Goal: Obtain resource: Download file/media

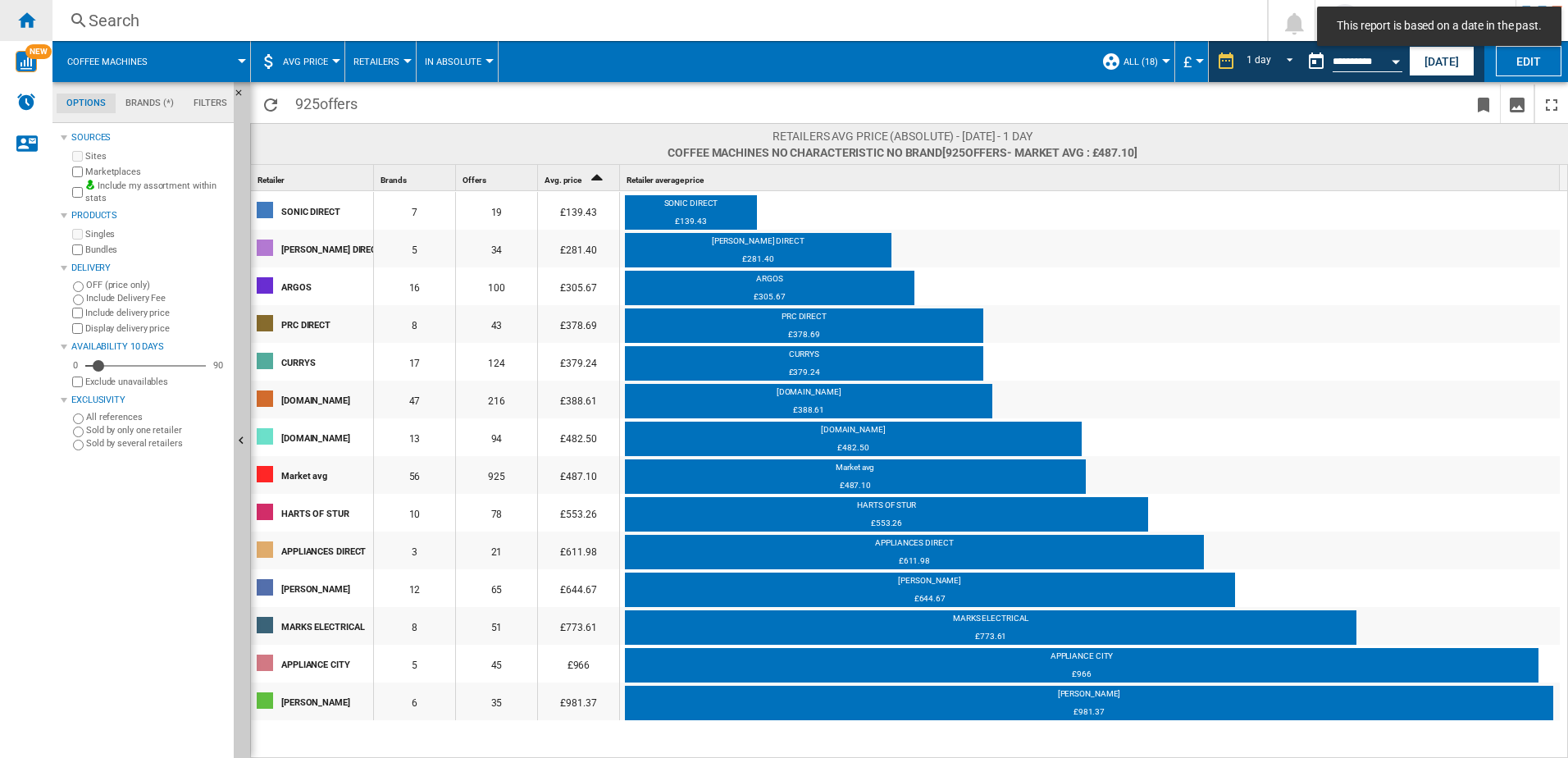
click at [19, 23] on ng-md-icon "Home" at bounding box center [26, 19] width 20 height 20
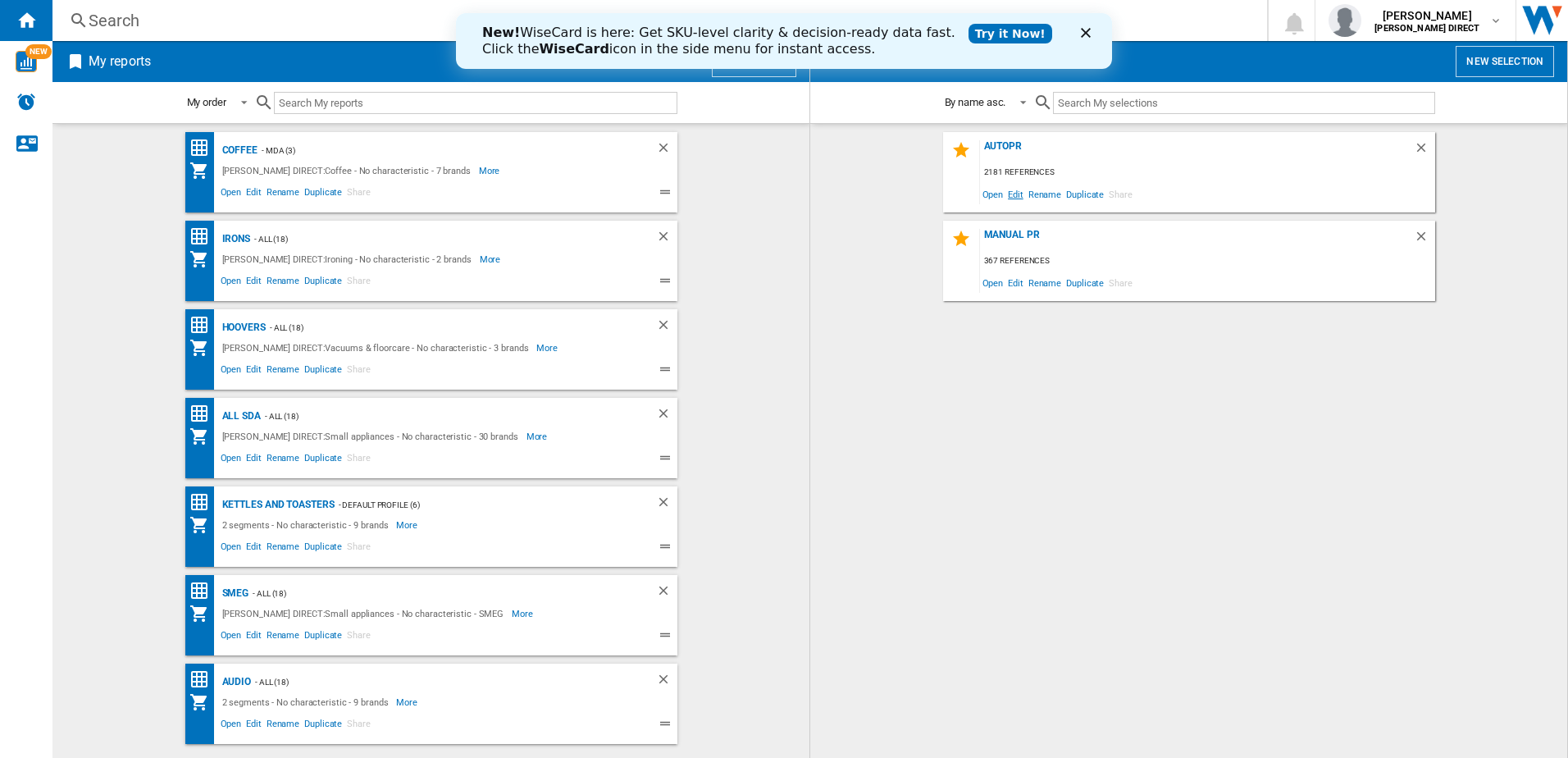
click at [1020, 201] on span "Edit" at bounding box center [1016, 194] width 21 height 22
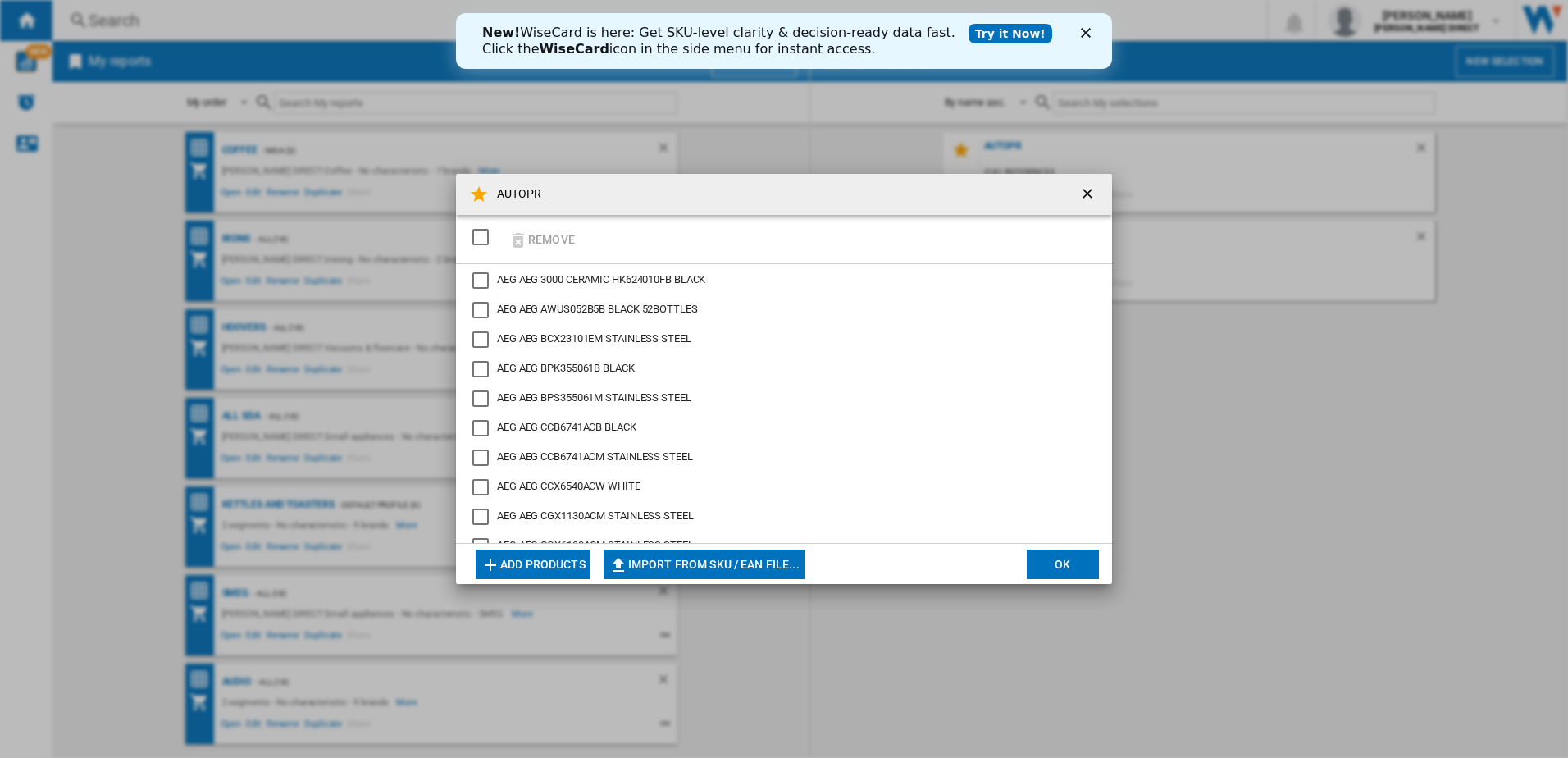
click at [482, 236] on div "SELECTIONS.EDITION_POPUP.SELECT_DESELECT" at bounding box center [480, 236] width 17 height 17
click at [710, 561] on button "Import from SKU / EAN file..." at bounding box center [704, 565] width 201 height 30
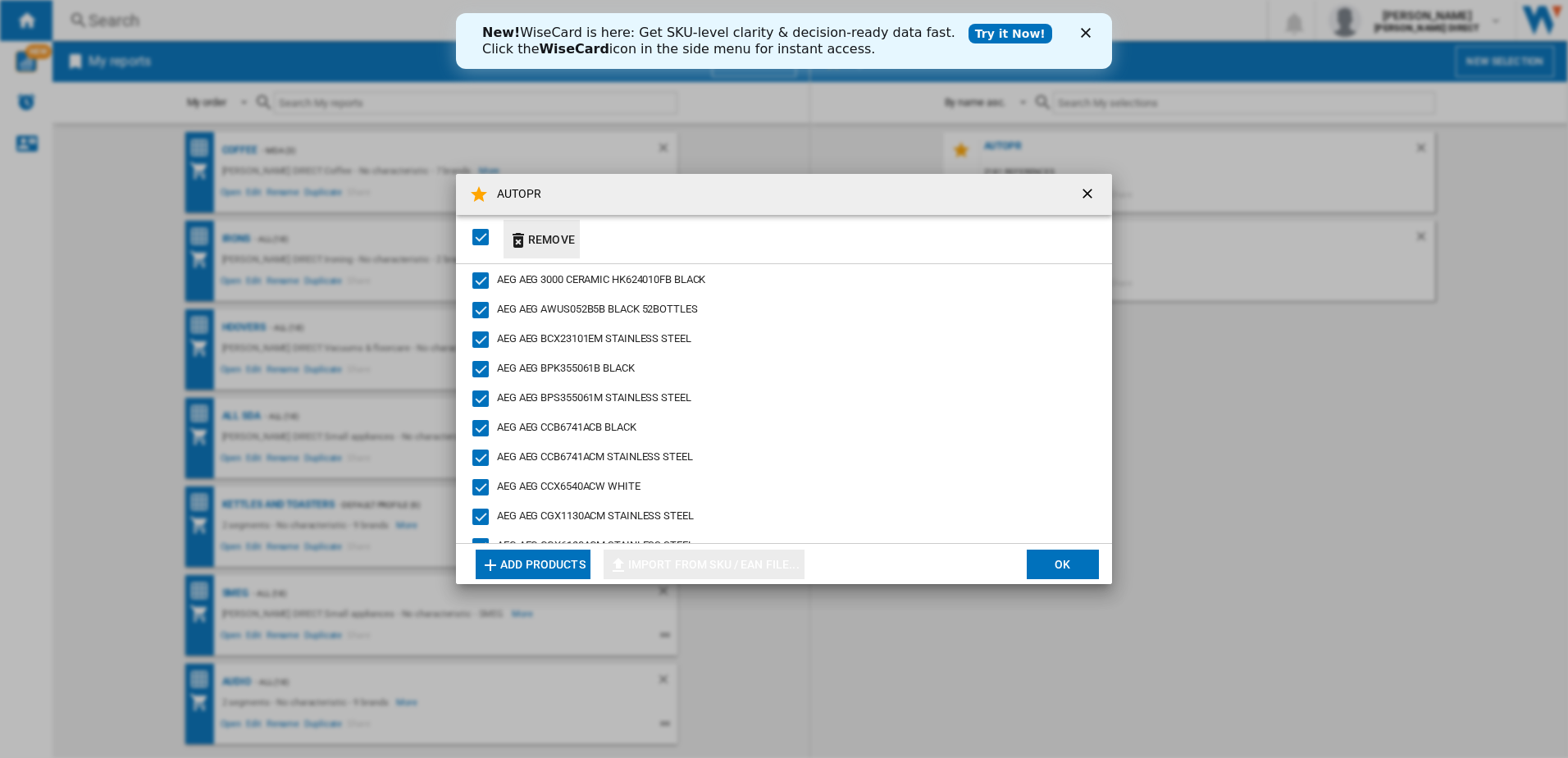
click at [551, 236] on button "Remove" at bounding box center [542, 239] width 76 height 38
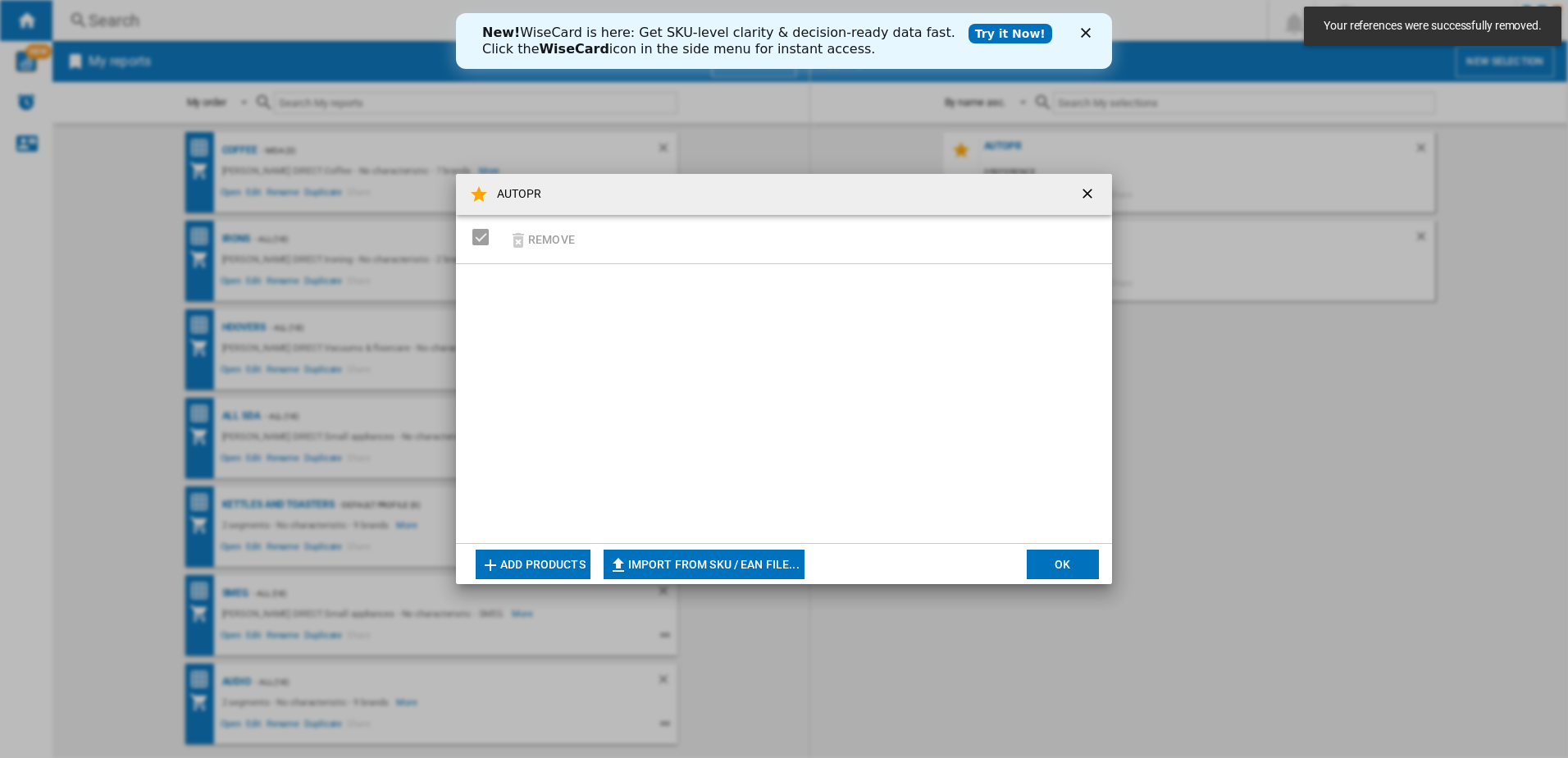
click at [664, 569] on button "Import from SKU / EAN file..." at bounding box center [704, 565] width 201 height 30
type input "**********"
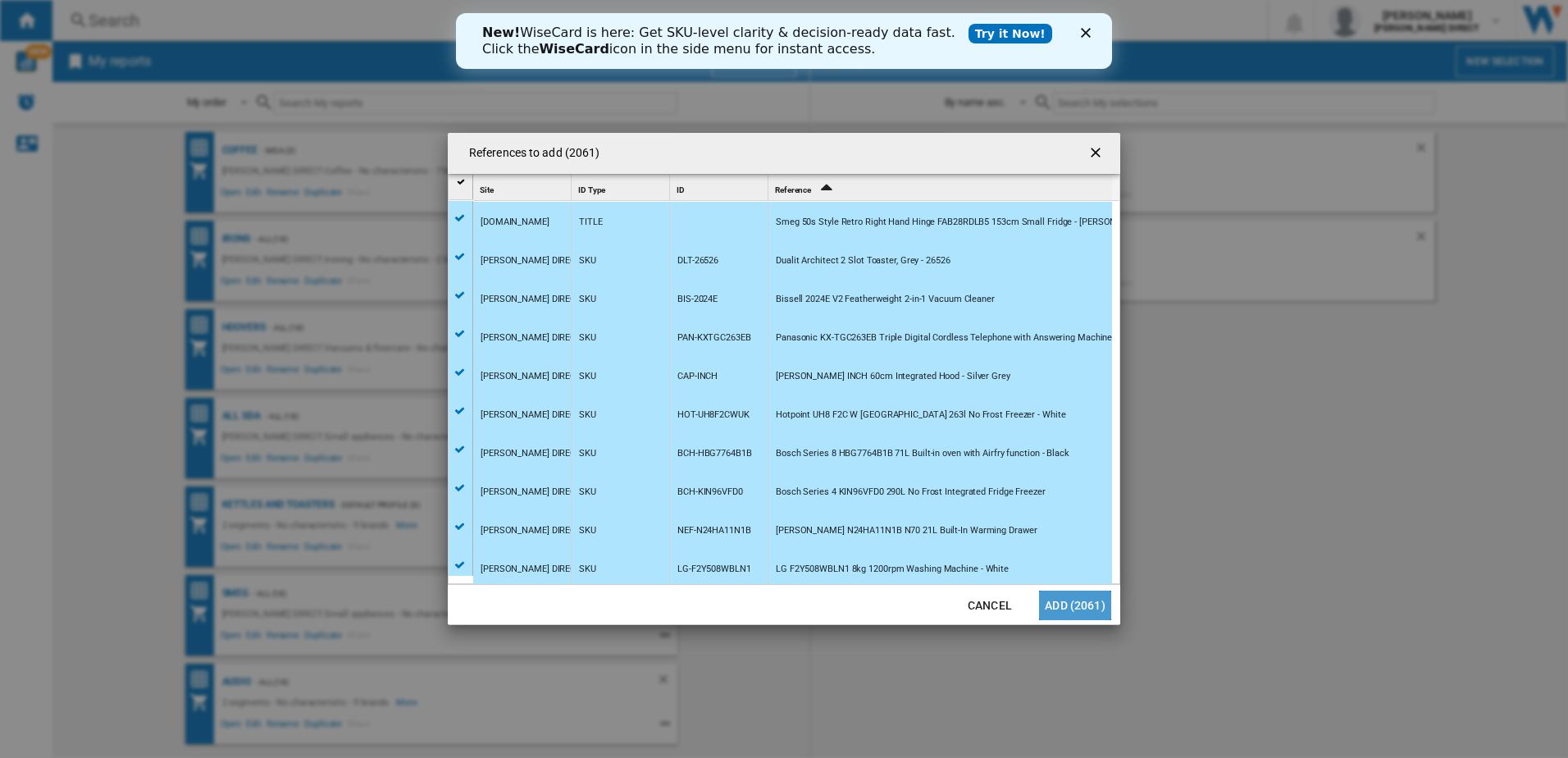
click at [1085, 612] on button "Add (2061)" at bounding box center [1075, 606] width 72 height 30
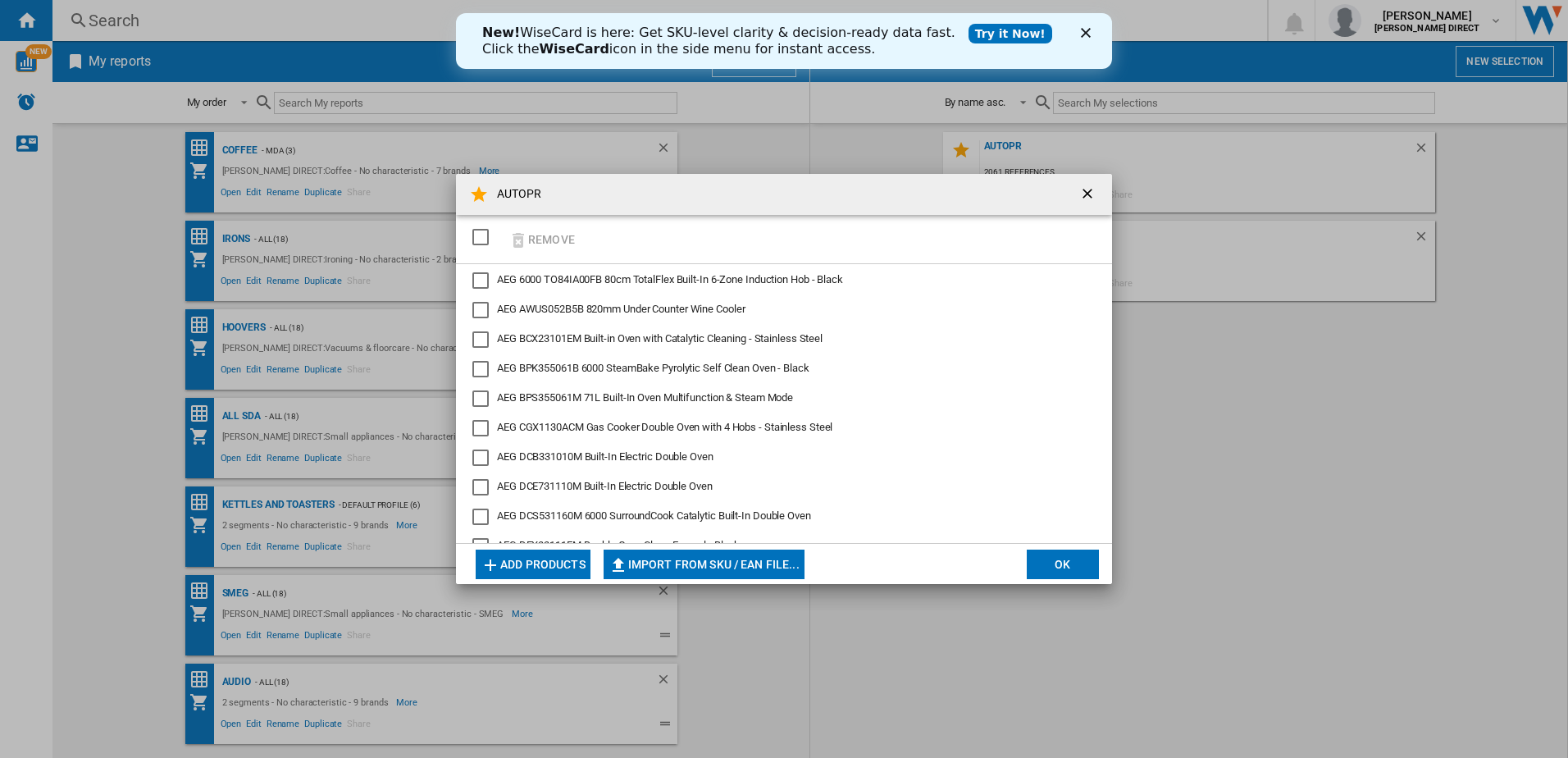
click at [1066, 560] on button "OK" at bounding box center [1062, 565] width 72 height 30
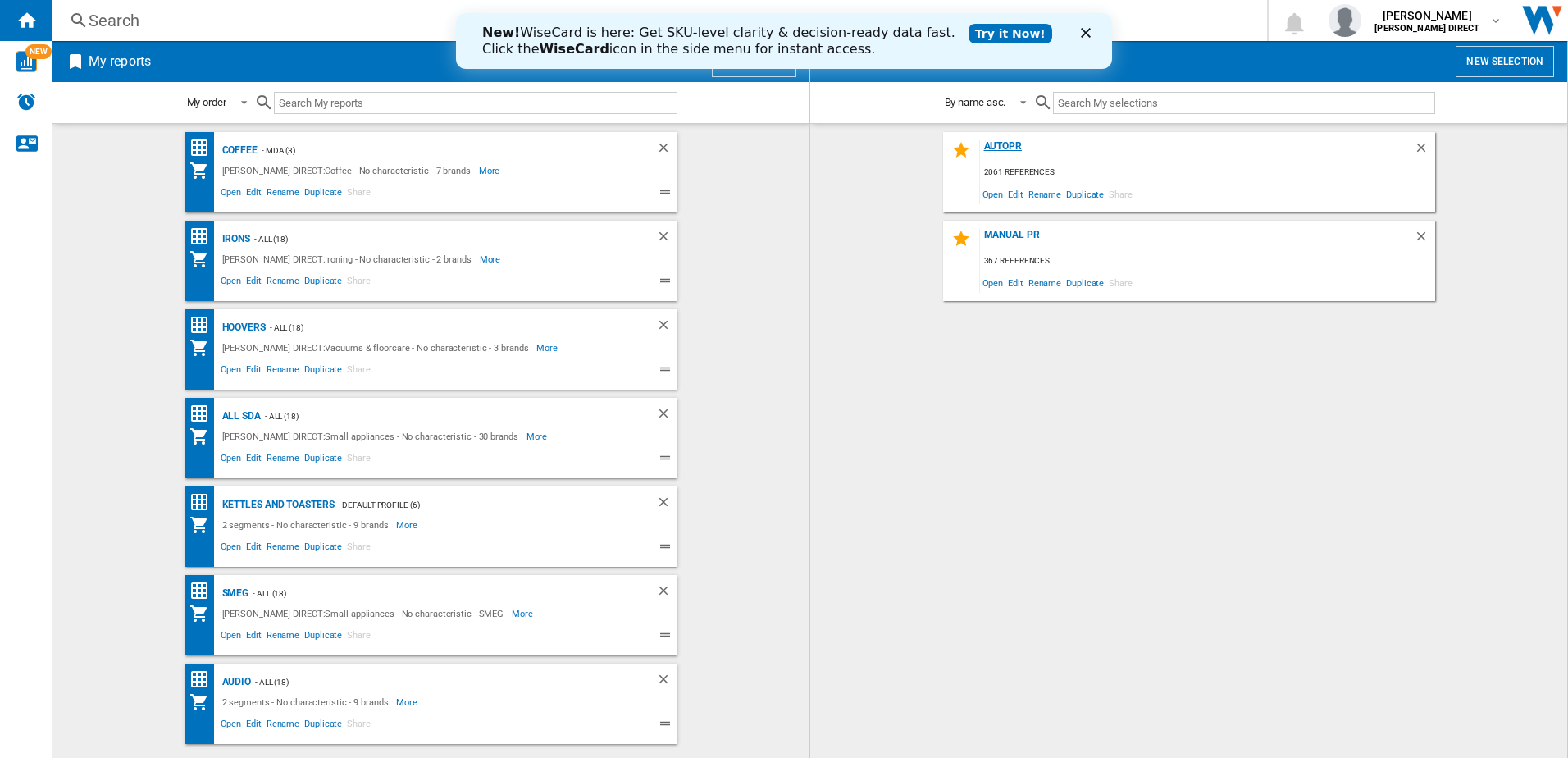
click at [1005, 143] on div "AUTOPR" at bounding box center [1196, 150] width 433 height 22
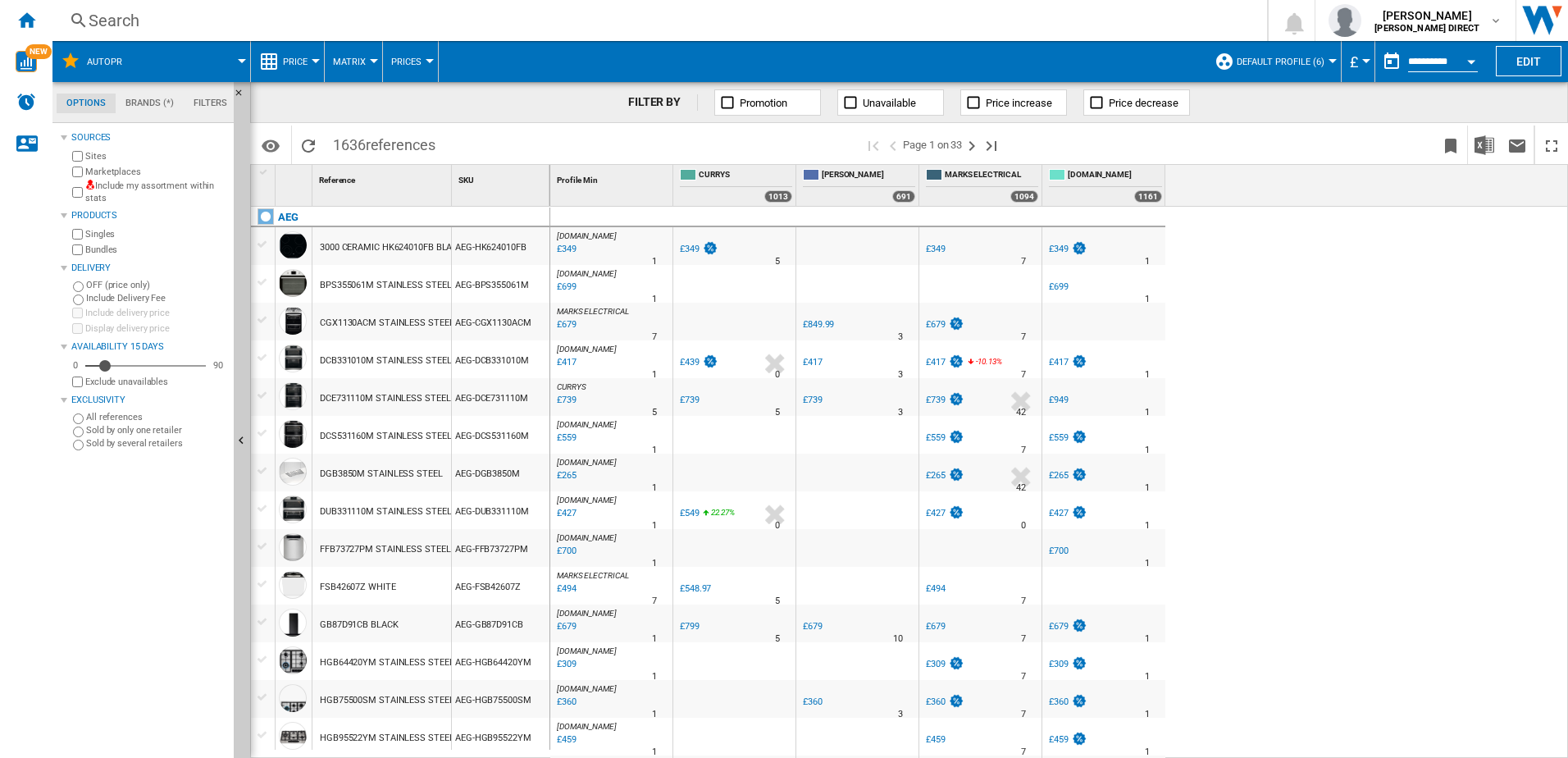
click at [83, 194] on div "Include my assortment within stats" at bounding box center [148, 192] width 158 height 25
click at [83, 171] on div "Marketplaces" at bounding box center [148, 172] width 158 height 16
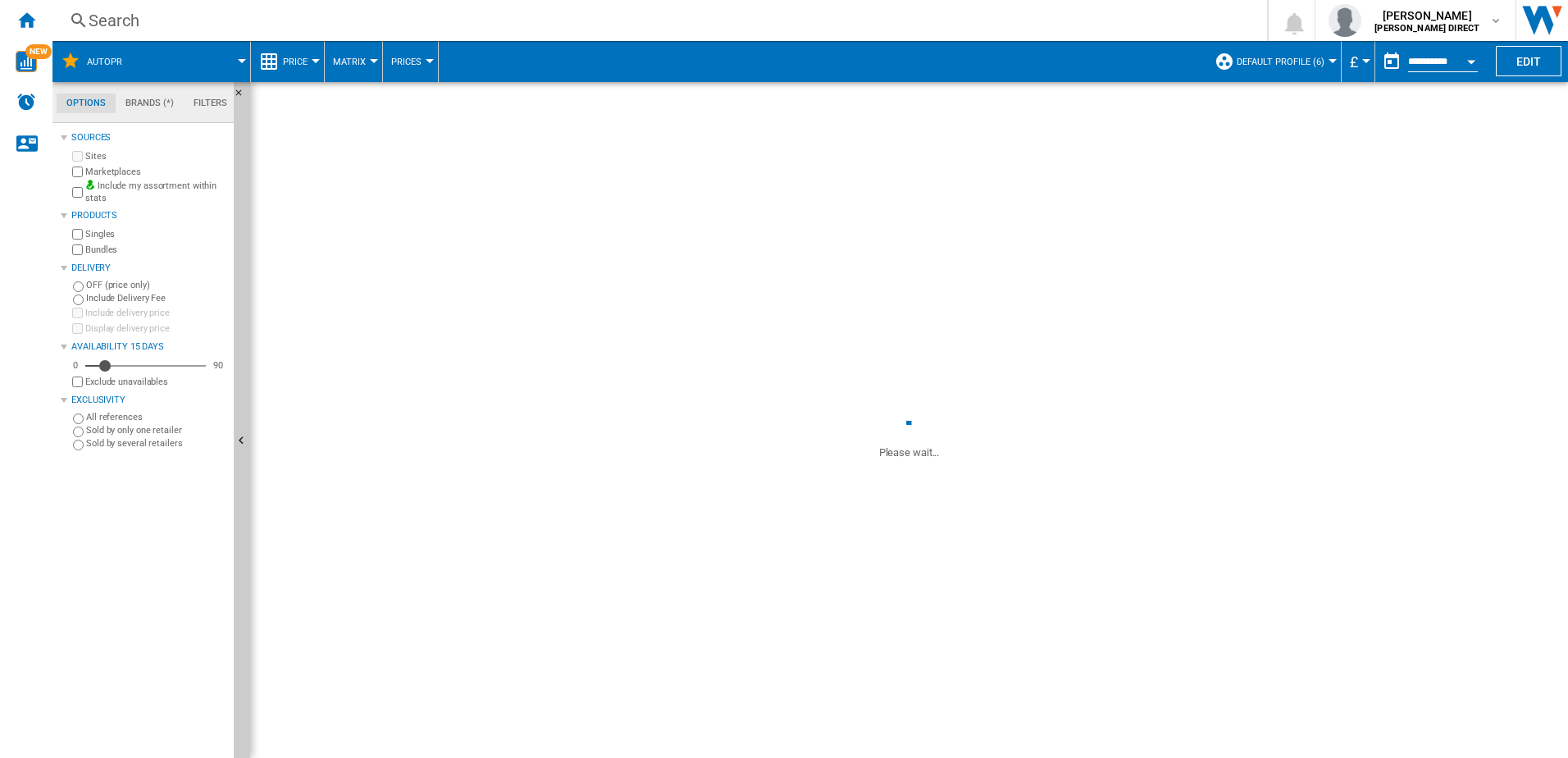
click at [86, 248] on label "Bundles" at bounding box center [155, 249] width 142 height 12
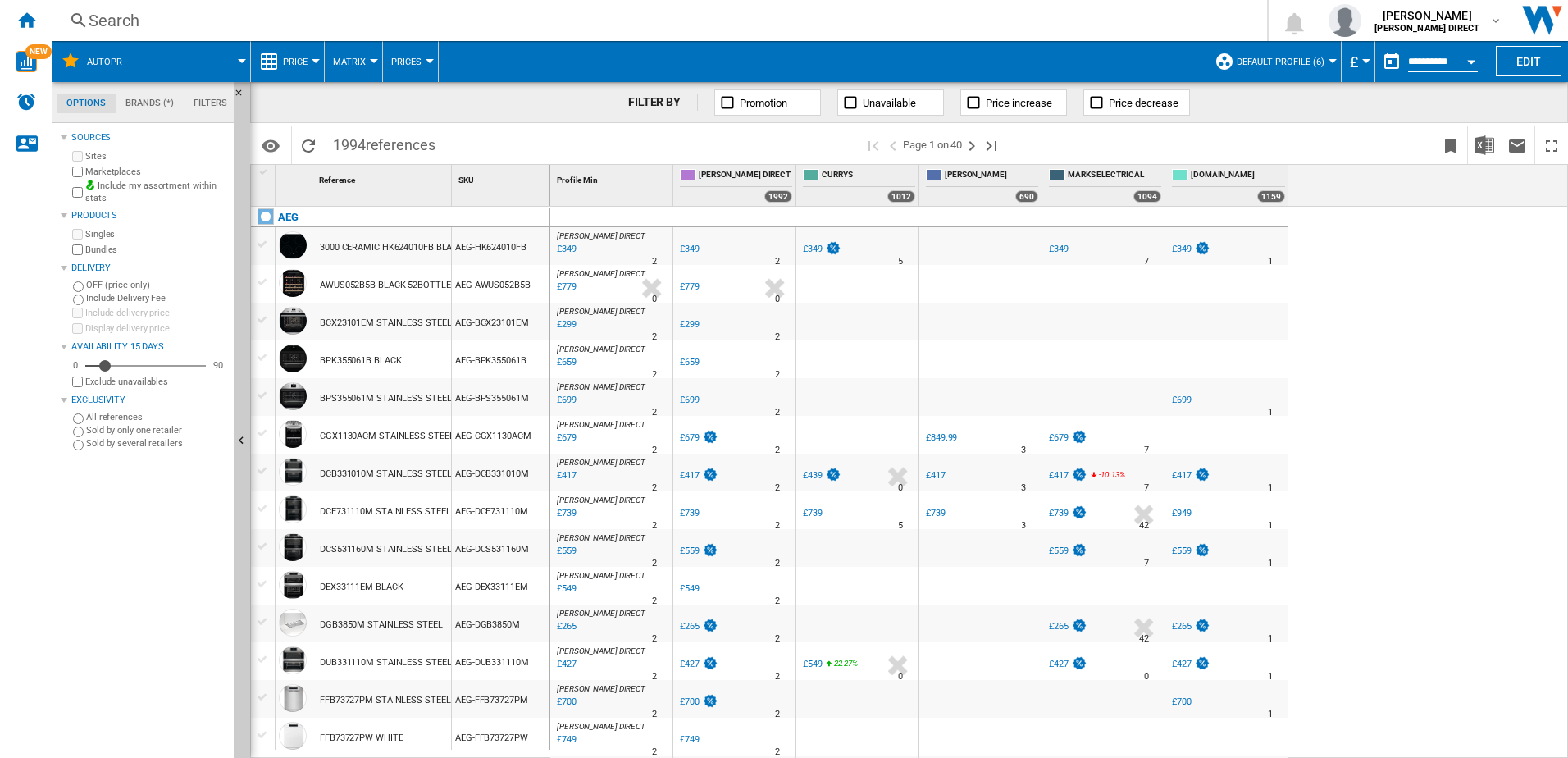
click at [1279, 59] on span "Default profile (6)" at bounding box center [1280, 62] width 88 height 10
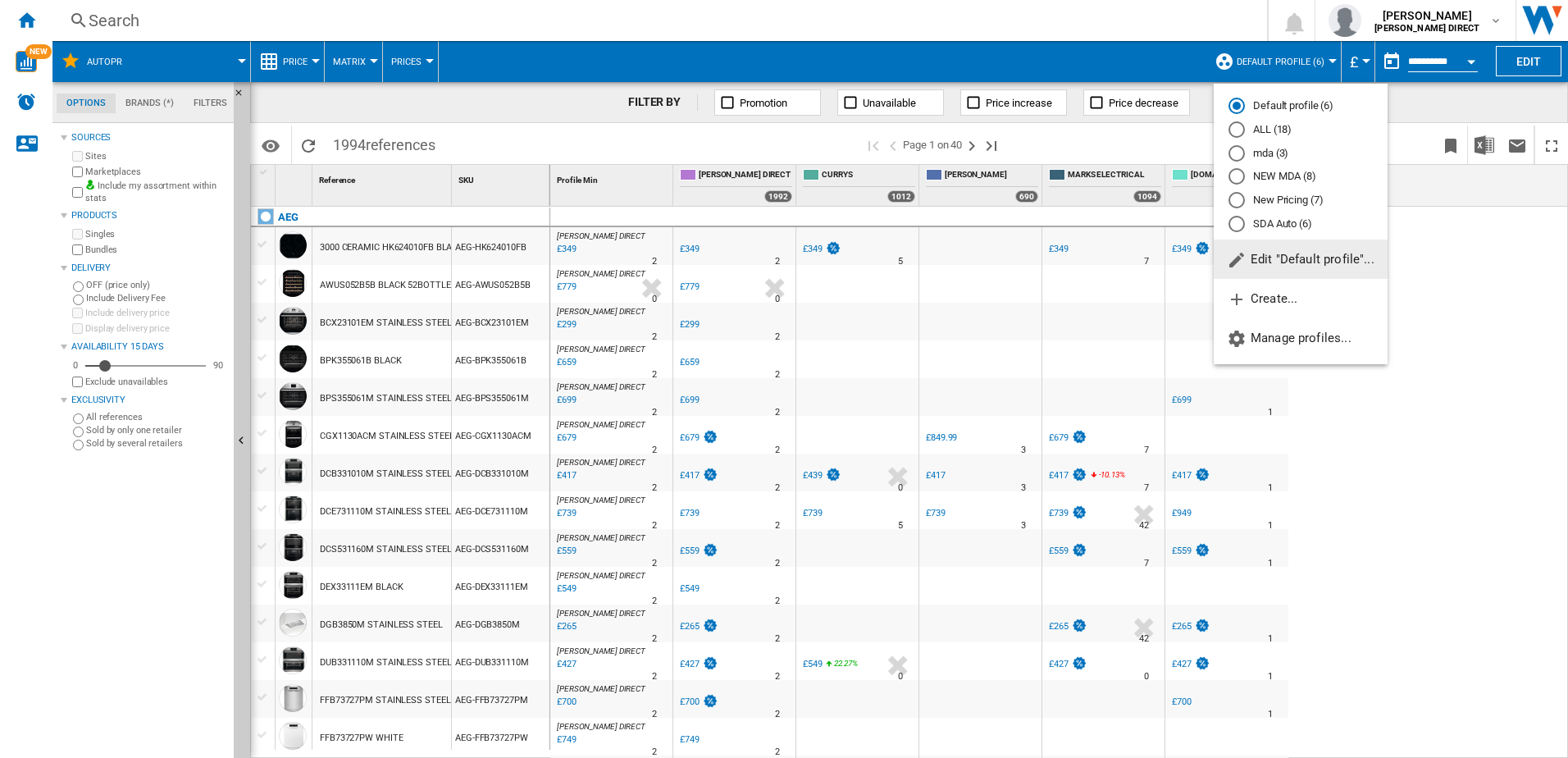
click at [1306, 204] on md-radio-button "New Pricing (7)" at bounding box center [1300, 201] width 144 height 16
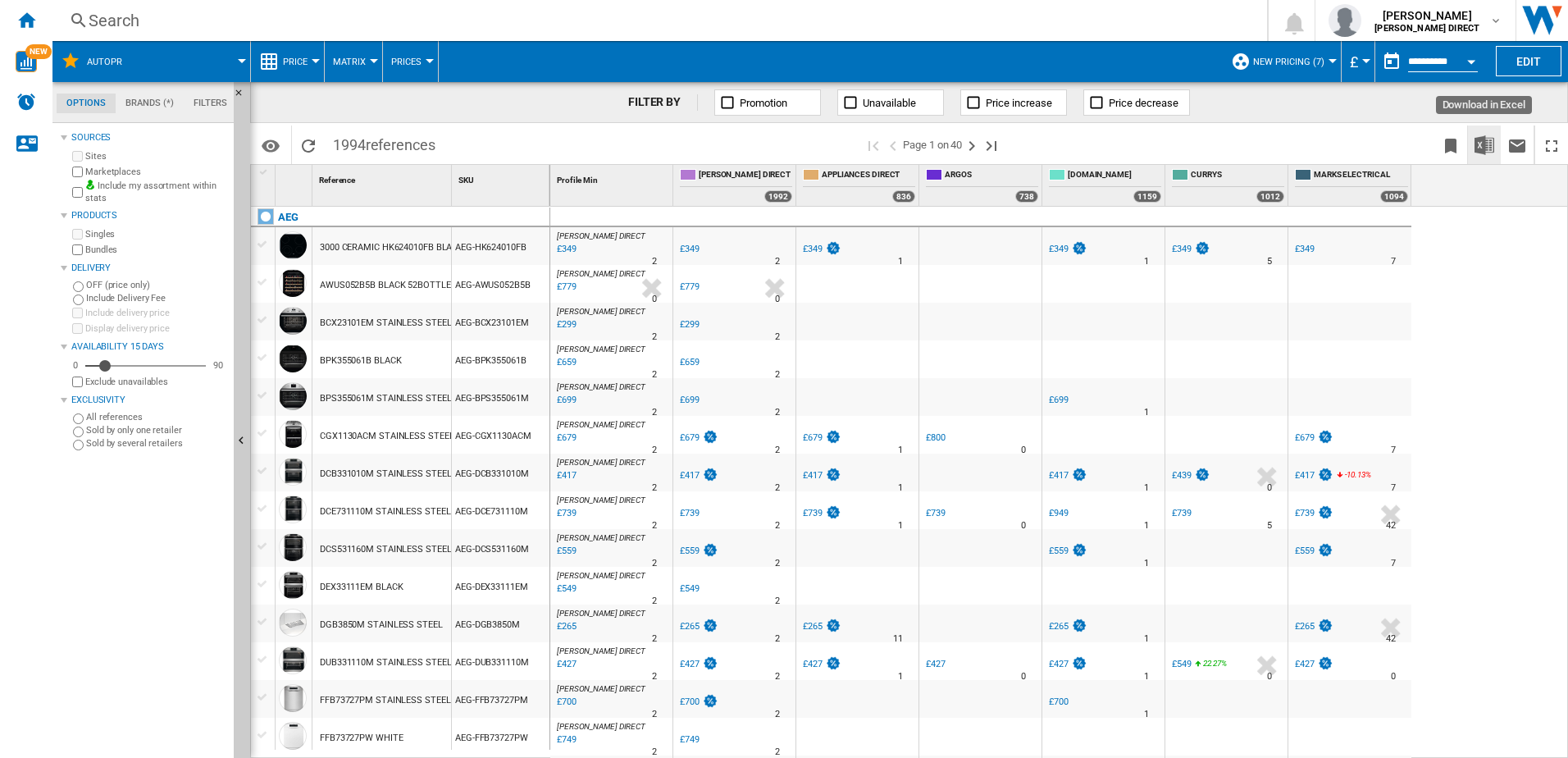
click at [1492, 144] on img "Download in Excel" at bounding box center [1485, 145] width 20 height 20
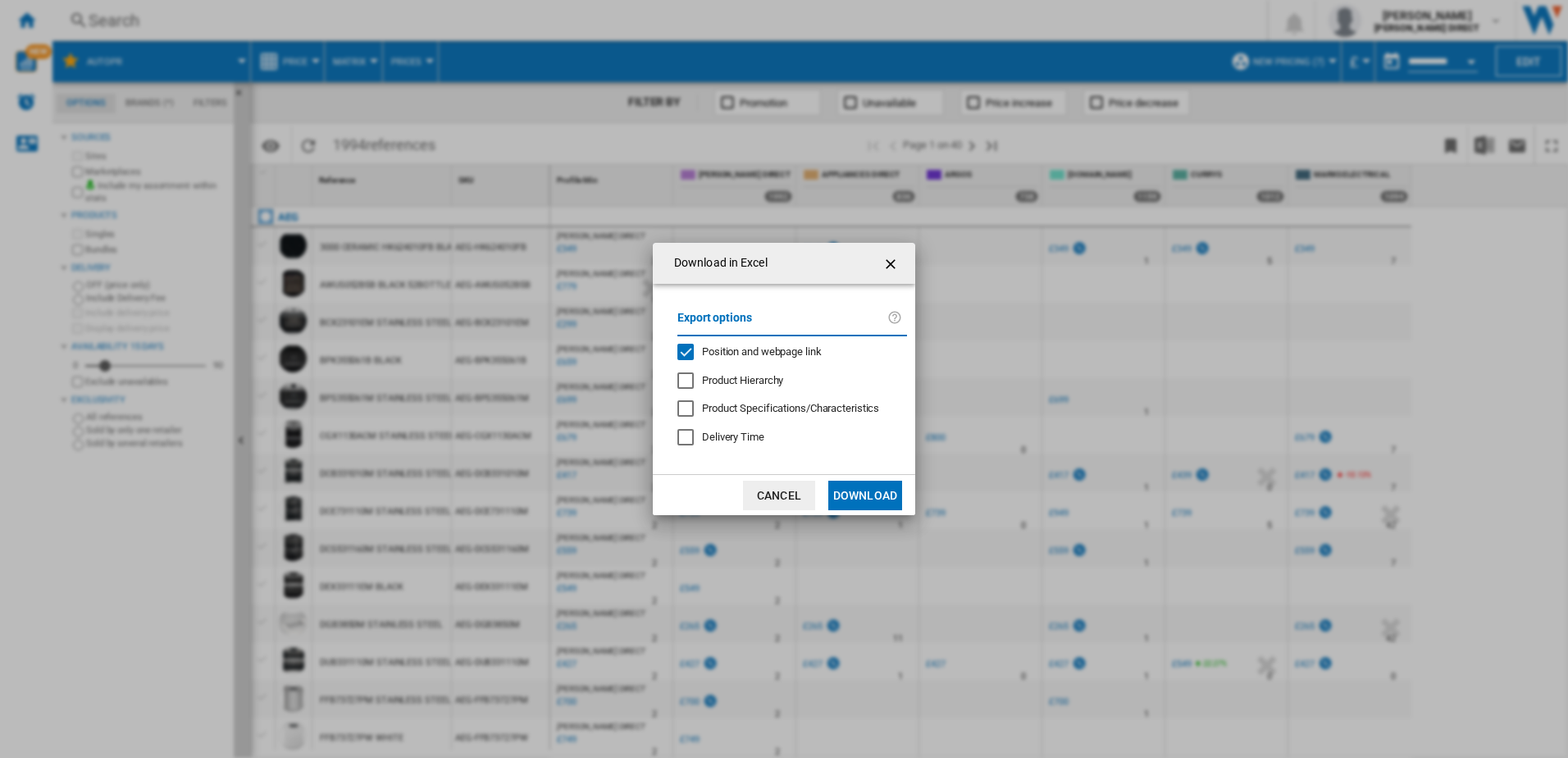
click at [691, 349] on div "Position and webpage link" at bounding box center [685, 352] width 17 height 17
click at [858, 486] on button "Download" at bounding box center [865, 495] width 74 height 30
